Goal: Find contact information: Find contact information

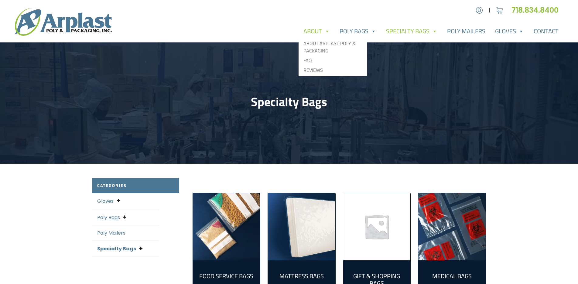
click at [312, 27] on link "About" at bounding box center [316, 31] width 36 height 12
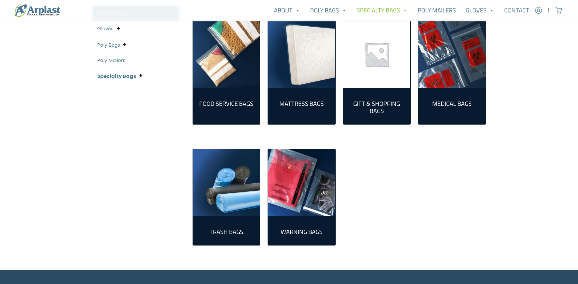
scroll to position [182, 0]
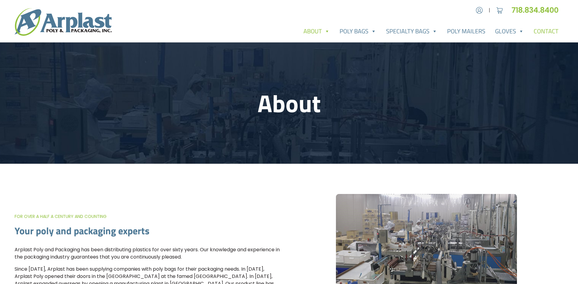
click at [543, 29] on link "Contact" at bounding box center [545, 31] width 35 height 12
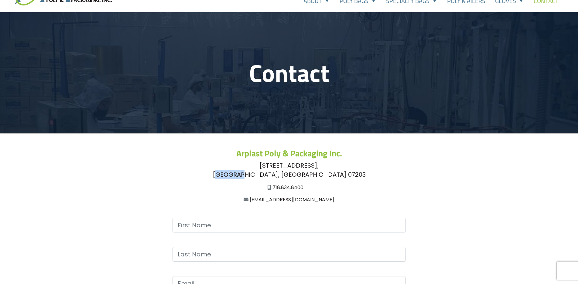
drag, startPoint x: 264, startPoint y: 173, endPoint x: 283, endPoint y: 173, distance: 19.4
click at [283, 173] on div "228 East Highland Parkway, Roselle, NJ 07203" at bounding box center [288, 170] width 393 height 18
copy div "Roselle"
click at [445, 134] on main "Contact Arplast Poly & Packaging Inc. 228 East Highland Parkway, Roselle, NJ 07…" at bounding box center [289, 227] width 578 height 430
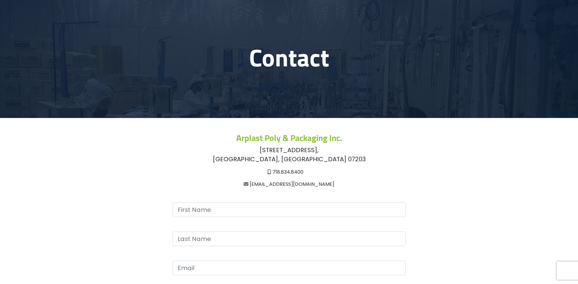
scroll to position [61, 0]
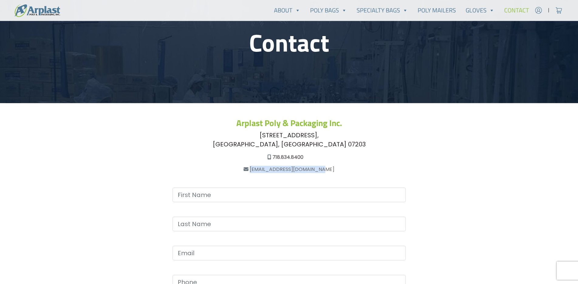
drag, startPoint x: 328, startPoint y: 169, endPoint x: 258, endPoint y: 168, distance: 70.4
click at [258, 168] on div "[EMAIL_ADDRESS][DOMAIN_NAME]" at bounding box center [288, 169] width 393 height 7
copy link "[EMAIL_ADDRESS][DOMAIN_NAME]"
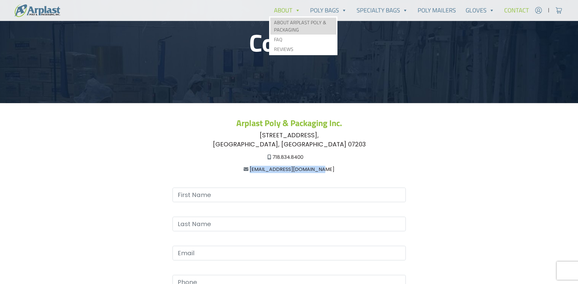
click at [290, 29] on link "About Arplast Poly & Packaging" at bounding box center [303, 26] width 66 height 17
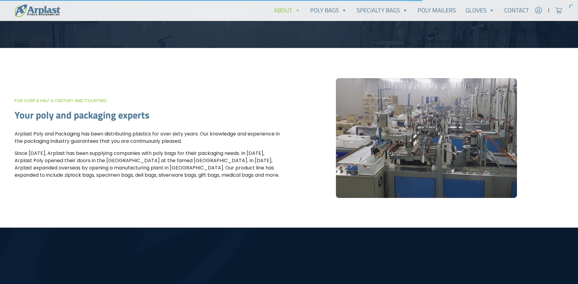
scroll to position [121, 0]
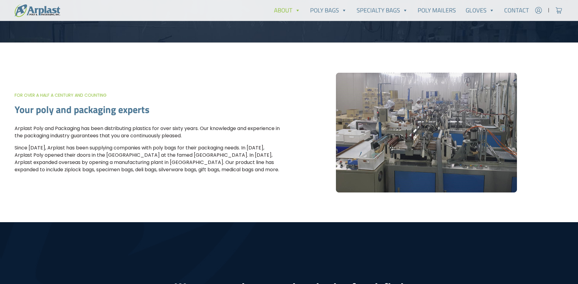
click at [215, 61] on div "For over a half a century and counting Your poly and packaging experts Arplast …" at bounding box center [289, 133] width 578 height 180
drag, startPoint x: 15, startPoint y: 128, endPoint x: 259, endPoint y: 169, distance: 247.8
click at [259, 169] on div "For over a half a century and counting Your poly and packaging experts Arplast …" at bounding box center [152, 133] width 274 height 82
copy div "Arplast Poly and Packaging has been distributing plastics for over sixty years.…"
click at [220, 11] on div "About About Arplast Poly & Packaging FAQ Reviews Poly Bags Reclosable Poly Bags…" at bounding box center [289, 10] width 578 height 16
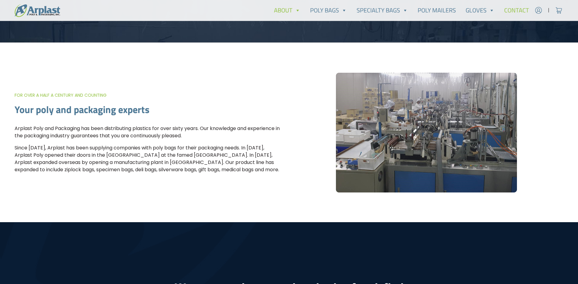
click at [517, 10] on link "Contact" at bounding box center [516, 10] width 35 height 12
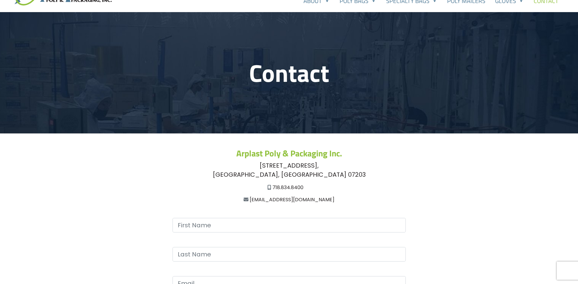
click at [456, 127] on header "Contact" at bounding box center [289, 72] width 578 height 121
click at [366, 171] on div "[STREET_ADDRESS]" at bounding box center [288, 170] width 393 height 18
